Goal: Task Accomplishment & Management: Use online tool/utility

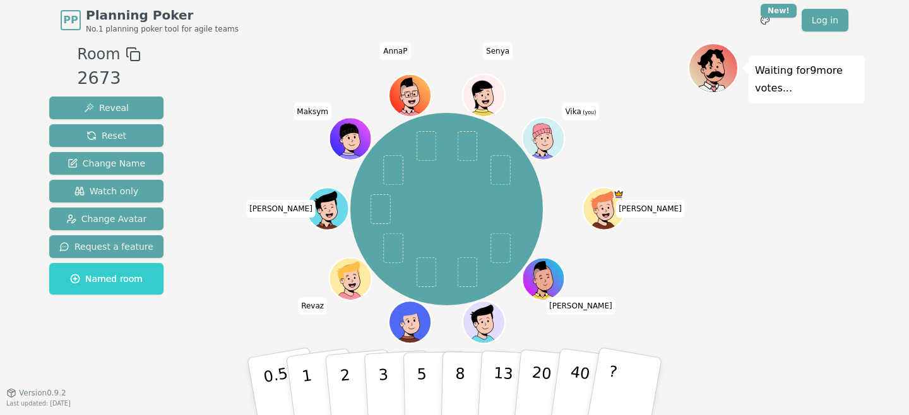
click at [244, 264] on div "[PERSON_NAME] [PERSON_NAME] [PERSON_NAME] [PERSON_NAME] [PERSON_NAME] (you)" at bounding box center [446, 209] width 483 height 287
click at [142, 217] on button "Change Avatar" at bounding box center [106, 219] width 114 height 23
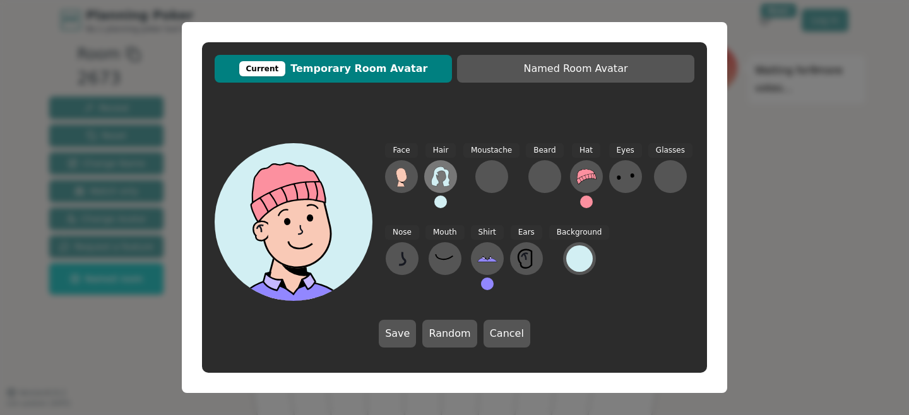
click at [444, 182] on icon at bounding box center [440, 177] width 18 height 20
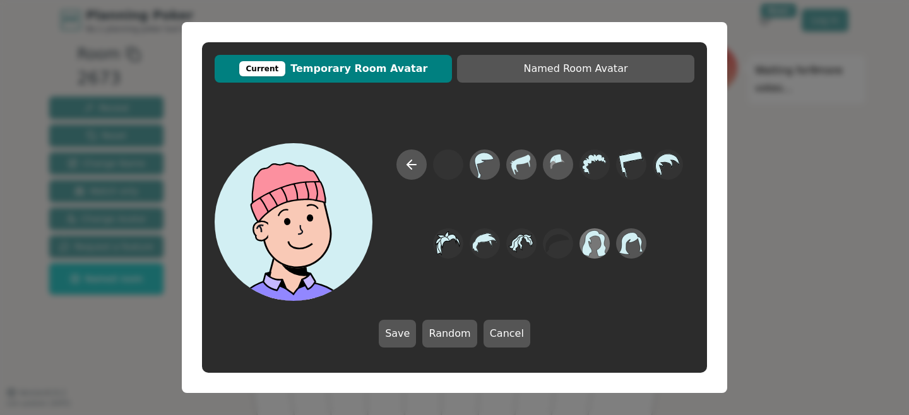
click at [595, 246] on icon at bounding box center [594, 244] width 25 height 28
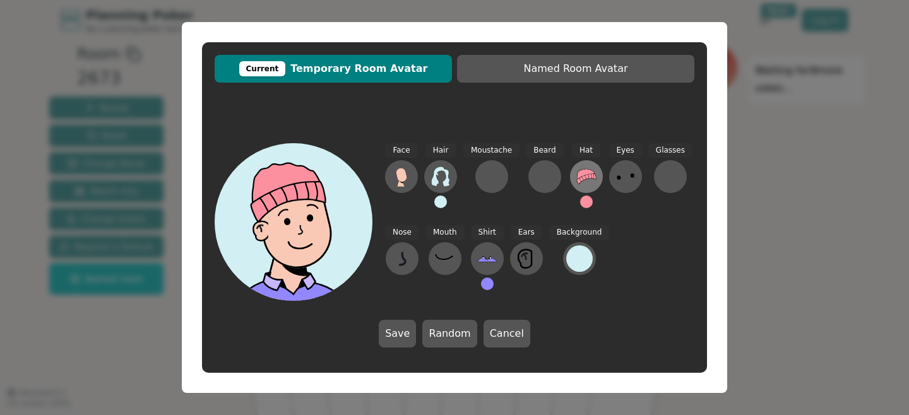
click at [577, 182] on icon at bounding box center [586, 176] width 19 height 15
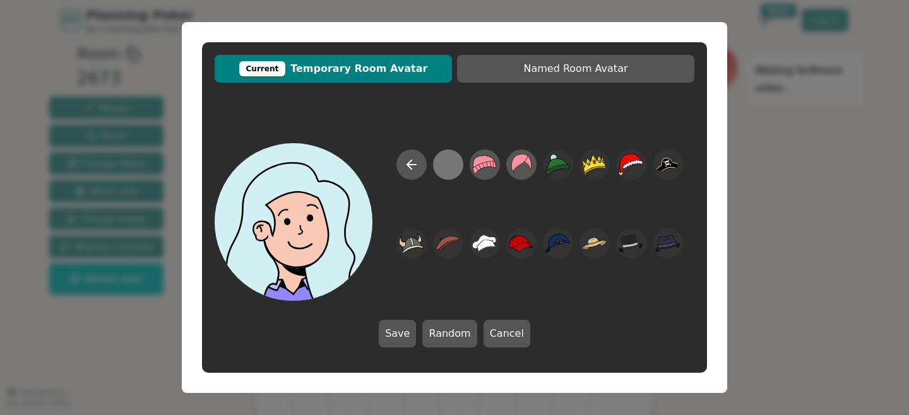
click at [441, 165] on div at bounding box center [448, 165] width 25 height 28
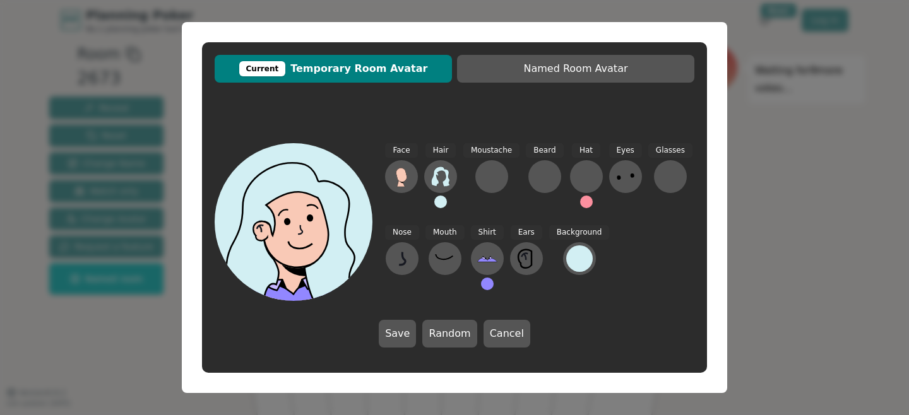
click at [443, 201] on button at bounding box center [440, 202] width 13 height 13
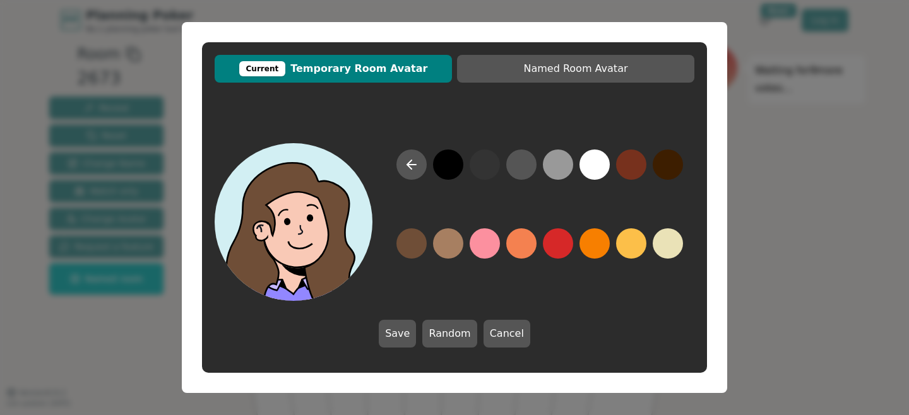
click at [429, 246] on div at bounding box center [539, 226] width 309 height 152
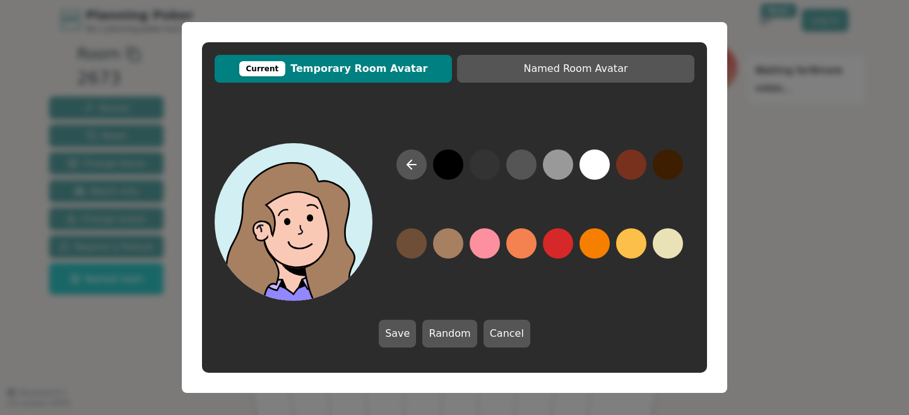
click at [439, 246] on button at bounding box center [448, 244] width 30 height 30
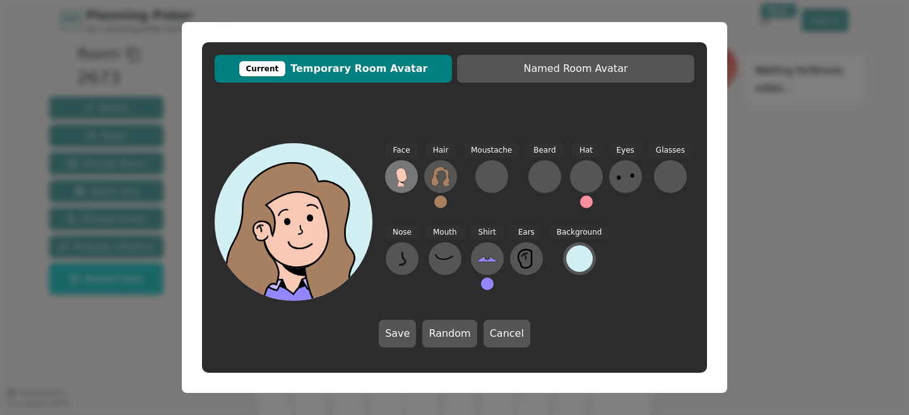
click at [395, 174] on icon at bounding box center [401, 177] width 20 height 20
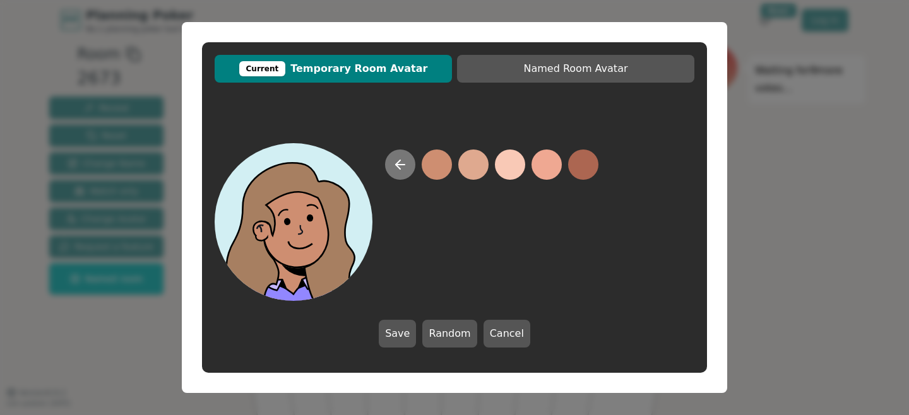
click at [396, 167] on icon at bounding box center [400, 164] width 15 height 15
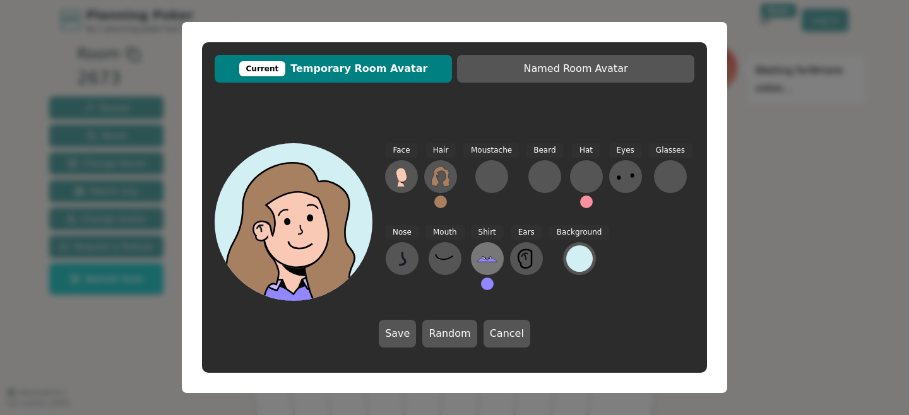
click at [491, 256] on icon at bounding box center [487, 259] width 20 height 20
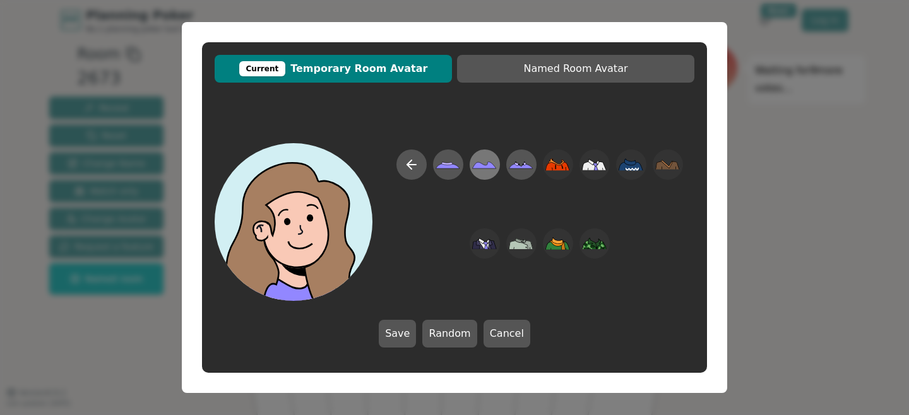
click at [483, 169] on icon at bounding box center [485, 165] width 24 height 7
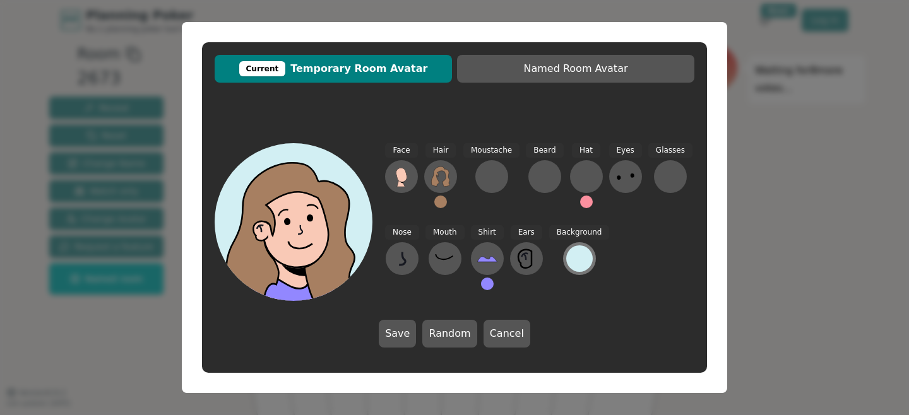
click at [566, 259] on div at bounding box center [579, 259] width 27 height 27
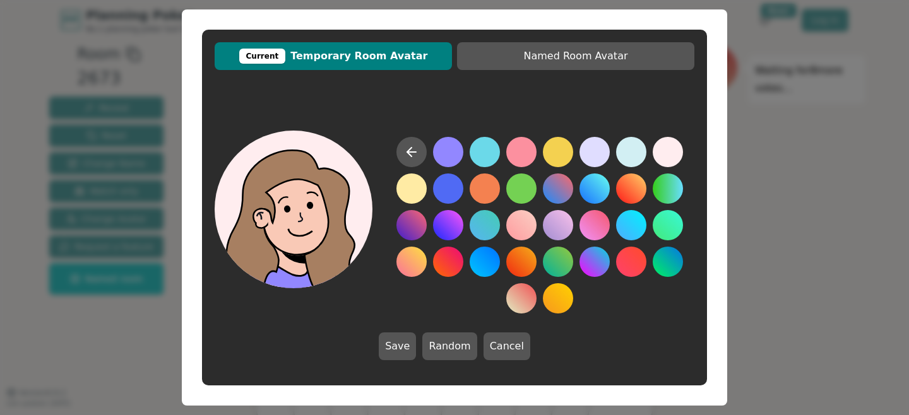
click at [674, 142] on button at bounding box center [668, 152] width 30 height 30
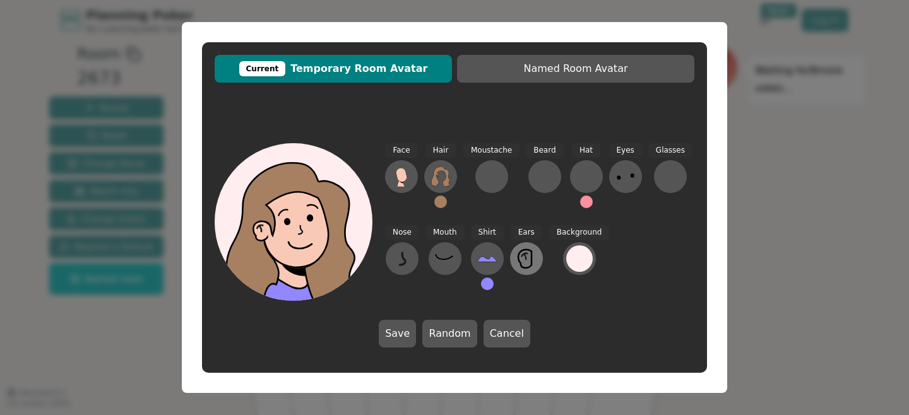
click at [534, 261] on icon at bounding box center [526, 259] width 20 height 20
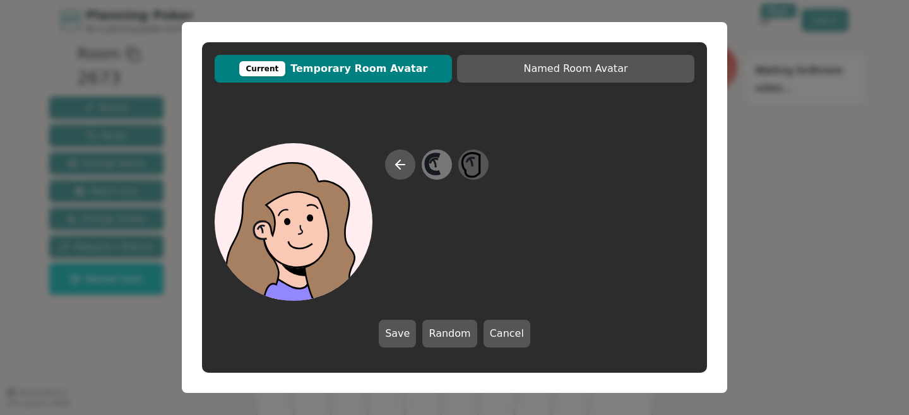
click at [439, 176] on icon at bounding box center [436, 165] width 25 height 28
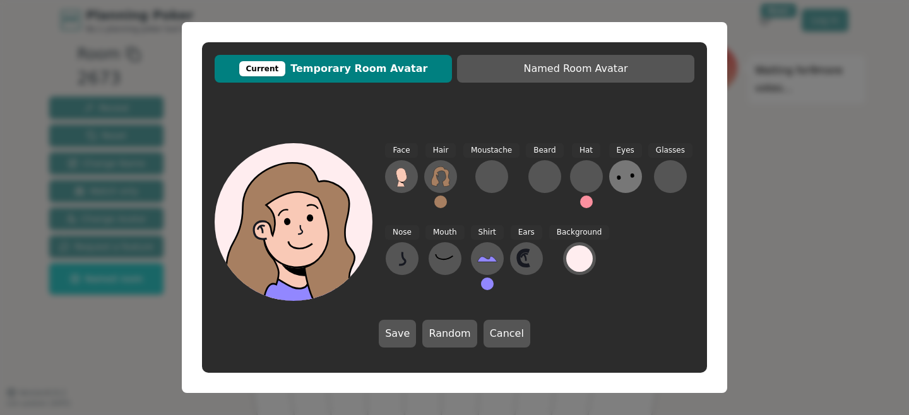
click at [626, 177] on icon at bounding box center [626, 177] width 20 height 20
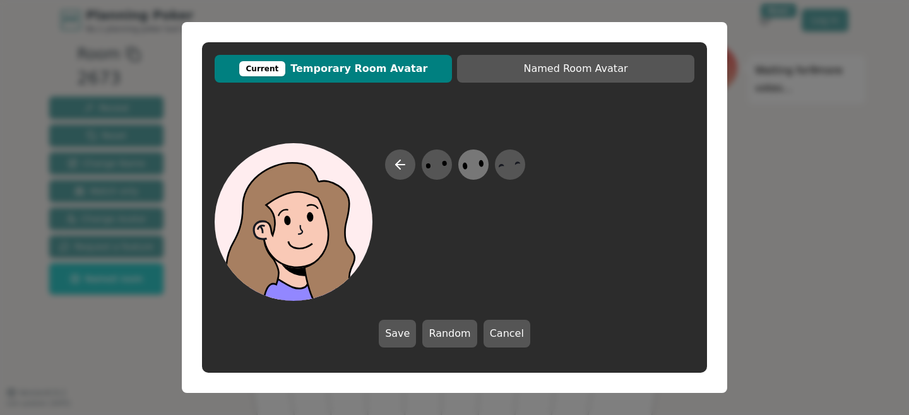
click at [460, 165] on div at bounding box center [473, 165] width 35 height 40
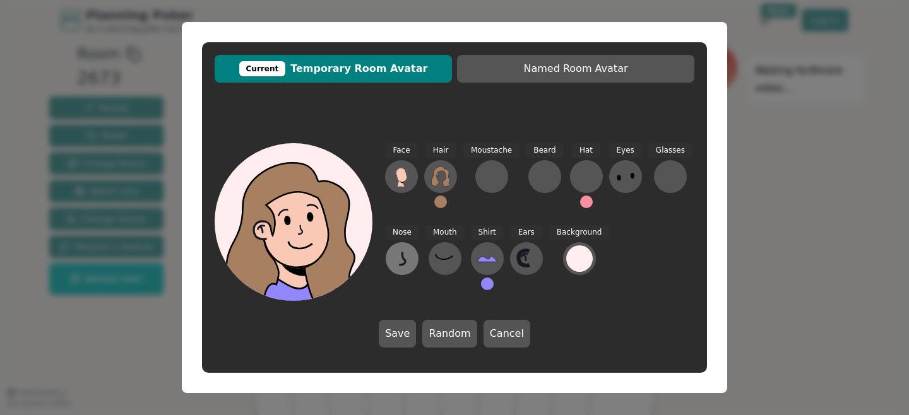
click at [414, 254] on button at bounding box center [402, 258] width 33 height 33
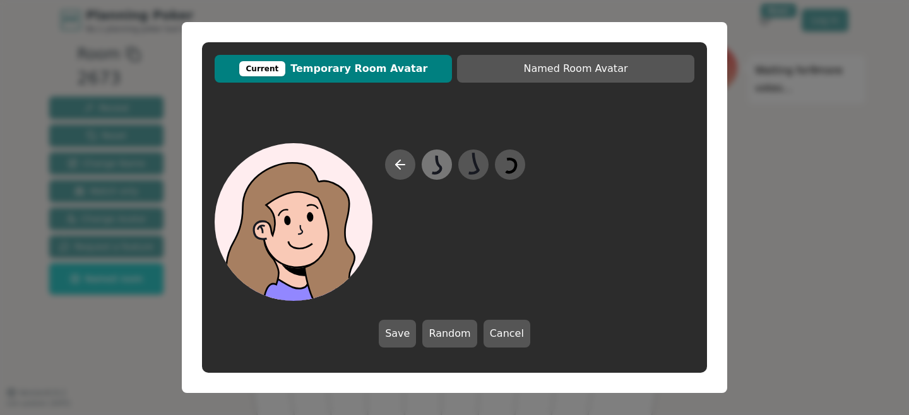
click at [424, 162] on div at bounding box center [436, 165] width 35 height 40
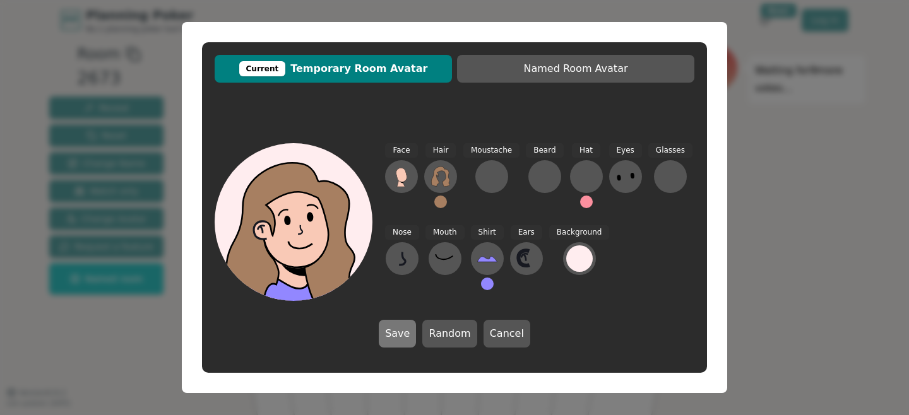
click at [412, 327] on button "Save" at bounding box center [397, 334] width 37 height 28
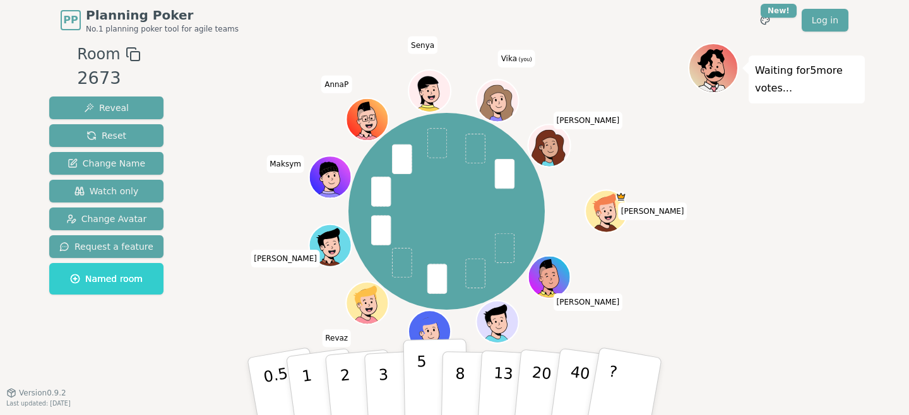
click at [408, 362] on button "5" at bounding box center [435, 387] width 65 height 96
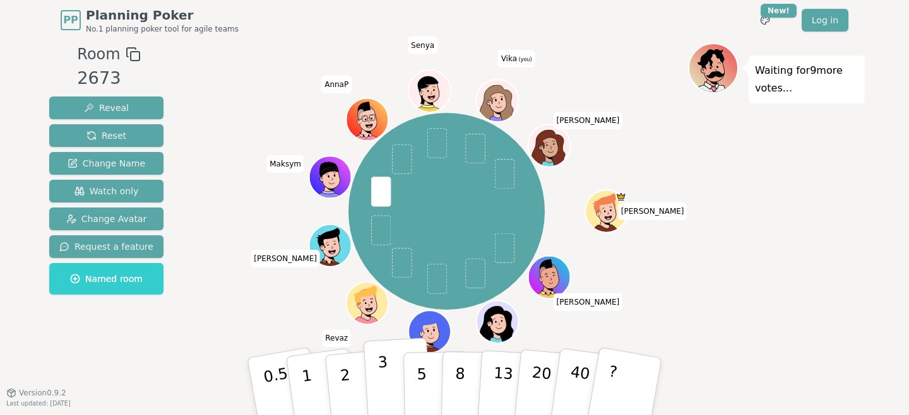
click at [395, 372] on button "3" at bounding box center [398, 387] width 69 height 98
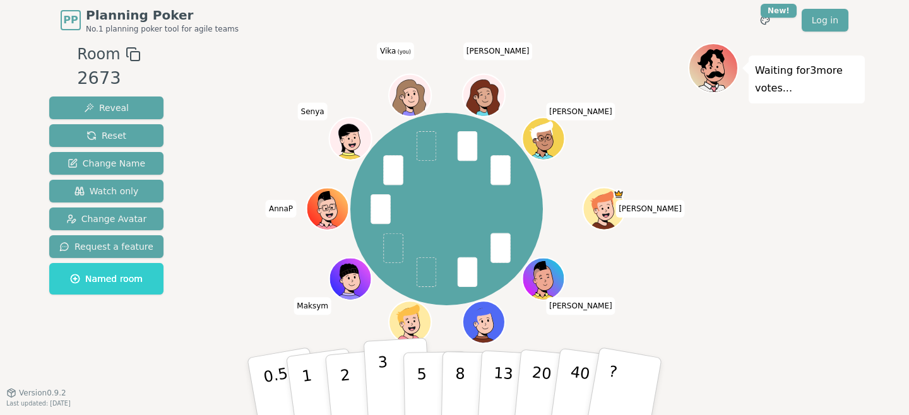
click at [388, 371] on button "3" at bounding box center [398, 387] width 69 height 98
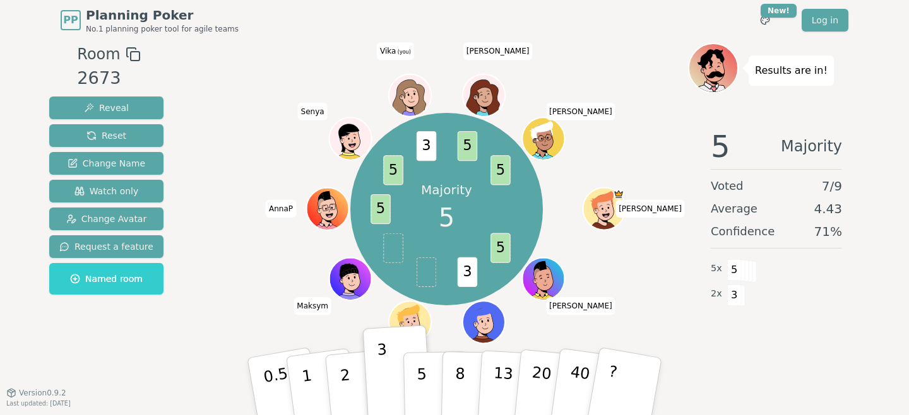
click at [640, 294] on div "Majority 5 5 3 5 5 3 5 5 [PERSON_NAME] [PERSON_NAME] [PERSON_NAME] (you) [PERSO…" at bounding box center [446, 209] width 483 height 287
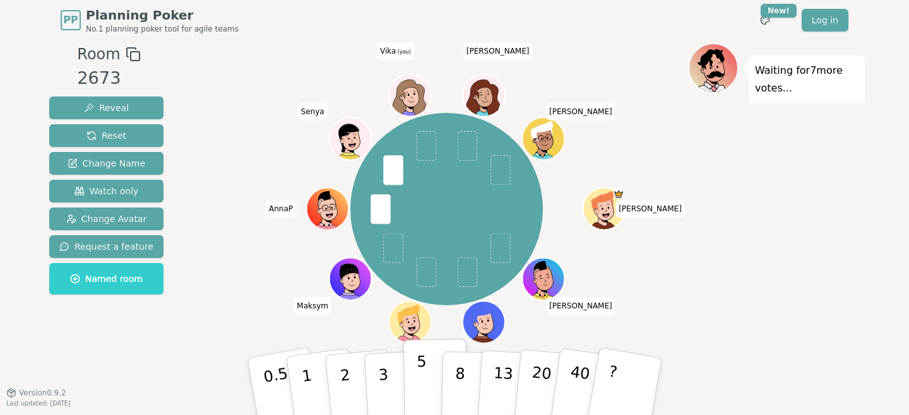
click at [417, 372] on p "5" at bounding box center [422, 387] width 11 height 68
click at [390, 373] on button "3" at bounding box center [398, 387] width 69 height 98
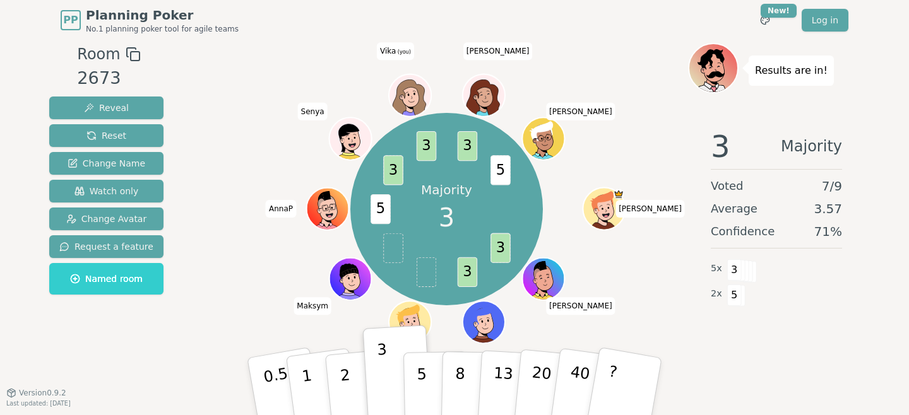
click at [252, 131] on div "Majority 3 3 3 5 3 3 3 5 [PERSON_NAME] [PERSON_NAME] [PERSON_NAME] (you) [PERSO…" at bounding box center [446, 209] width 483 height 287
